Goal: Information Seeking & Learning: Learn about a topic

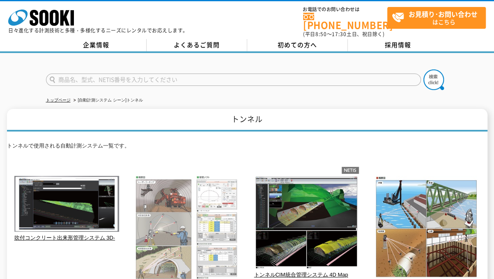
click at [214, 193] on img at bounding box center [186, 228] width 105 height 105
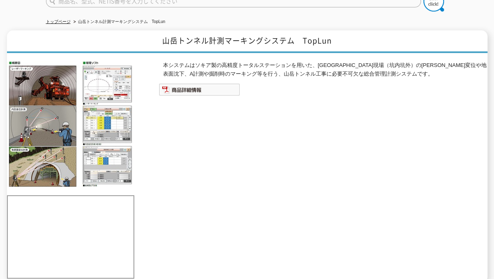
scroll to position [85, 0]
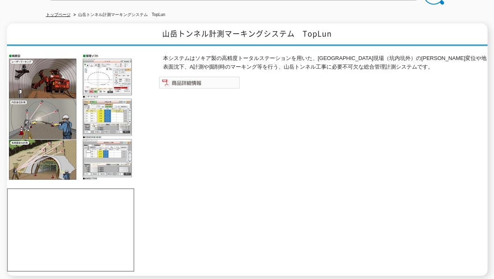
click at [217, 77] on img at bounding box center [199, 82] width 81 height 12
